Goal: Information Seeking & Learning: Learn about a topic

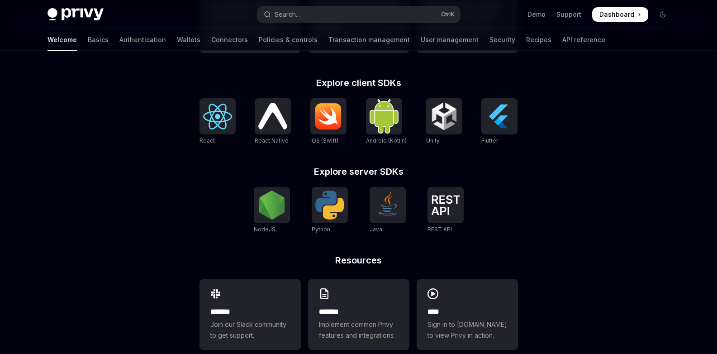
scroll to position [365, 0]
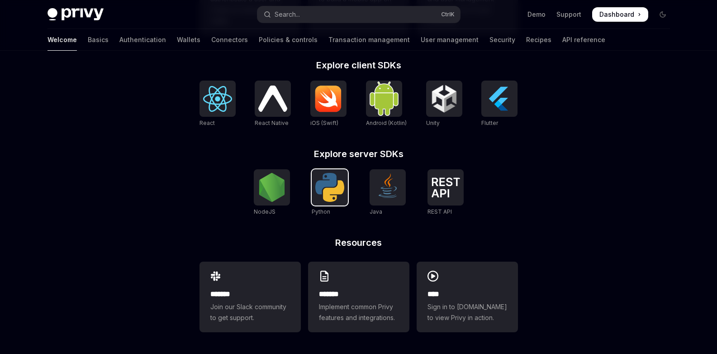
click at [343, 191] on img at bounding box center [329, 187] width 29 height 29
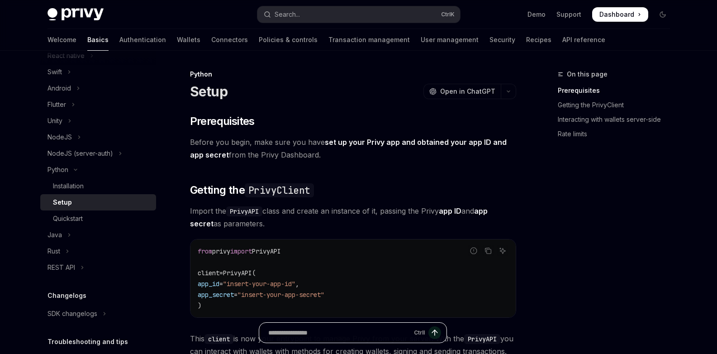
click at [334, 337] on input "Ask a question..." at bounding box center [339, 332] width 142 height 20
type input "******"
